Goal: Transaction & Acquisition: Download file/media

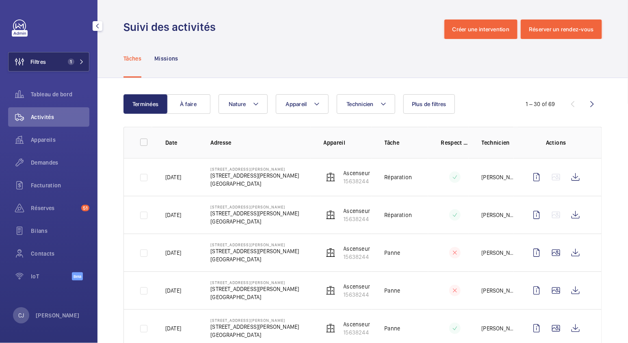
click at [80, 61] on mat-icon at bounding box center [81, 61] width 5 height 5
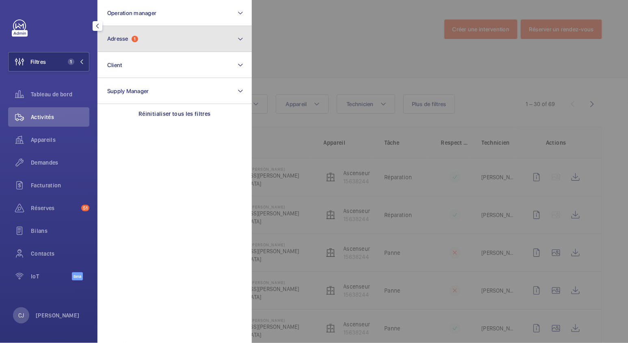
click at [141, 47] on button "Adresse 1" at bounding box center [174, 39] width 154 height 26
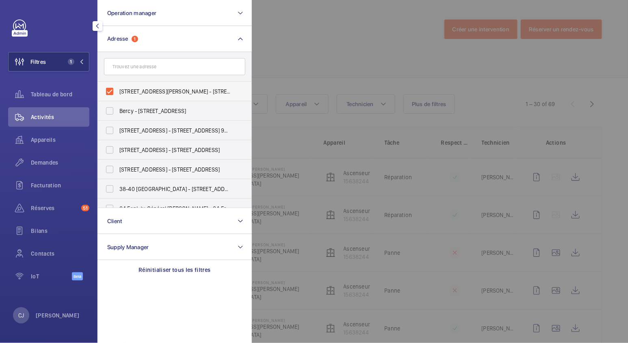
click at [108, 93] on label "[STREET_ADDRESS][PERSON_NAME] - [STREET_ADDRESS][PERSON_NAME]" at bounding box center [168, 91] width 141 height 19
click at [108, 93] on input "[STREET_ADDRESS][PERSON_NAME] - [STREET_ADDRESS][PERSON_NAME]" at bounding box center [110, 91] width 16 height 16
checkbox input "false"
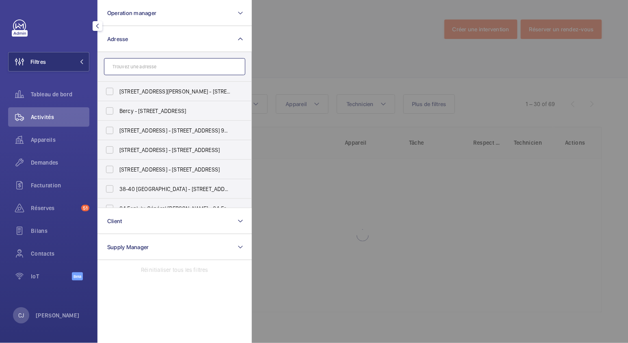
click at [143, 71] on input "text" at bounding box center [174, 66] width 141 height 17
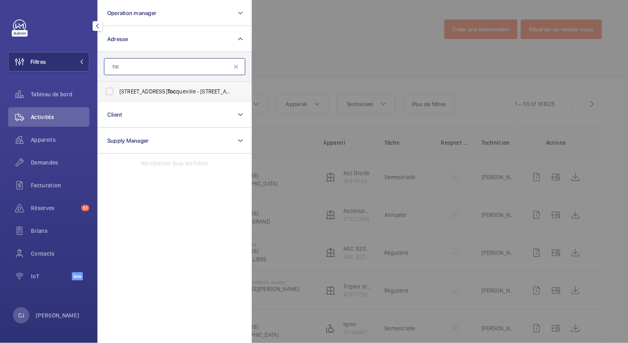
type input "toc"
click at [168, 89] on span "[STREET_ADDRESS] queville - [STREET_ADDRESS]" at bounding box center [175, 91] width 112 height 8
click at [118, 89] on input "[STREET_ADDRESS] queville - [STREET_ADDRESS]" at bounding box center [110, 91] width 16 height 16
checkbox input "true"
click at [43, 119] on span "Activités" at bounding box center [60, 117] width 58 height 8
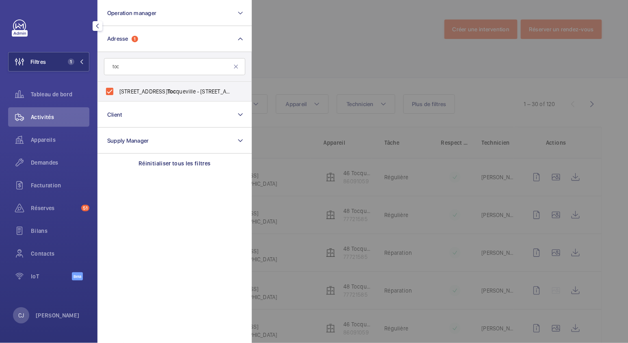
click at [303, 71] on div at bounding box center [566, 171] width 628 height 343
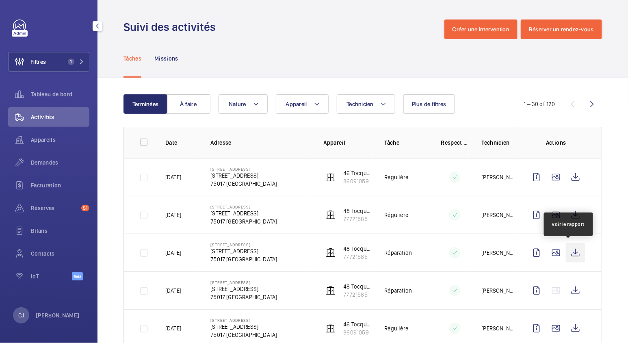
click at [574, 251] on wm-front-icon-button at bounding box center [575, 252] width 19 height 19
click at [567, 251] on wm-front-icon-button at bounding box center [575, 252] width 19 height 19
